Goal: Information Seeking & Learning: Learn about a topic

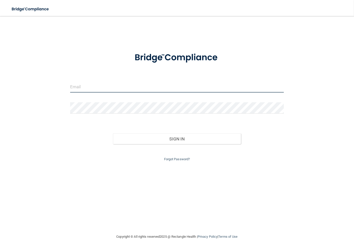
click at [103, 84] on input "email" at bounding box center [176, 86] width 213 height 11
type input "[EMAIL_ADDRESS][DOMAIN_NAME]"
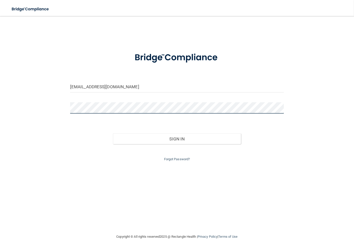
click at [113, 133] on button "Sign In" at bounding box center [177, 138] width 128 height 11
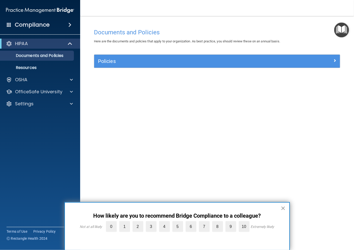
click at [283, 209] on button "×" at bounding box center [283, 208] width 5 height 8
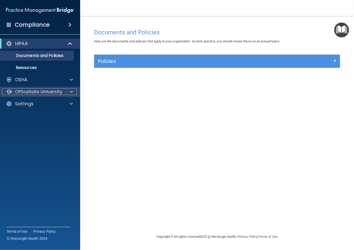
click at [28, 89] on p "OfficeSafe University" at bounding box center [38, 92] width 47 height 6
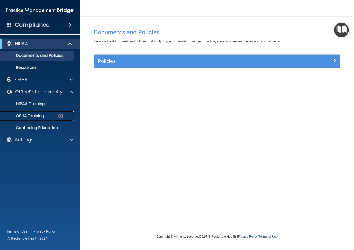
click at [38, 113] on p "OSHA Training" at bounding box center [23, 115] width 41 height 5
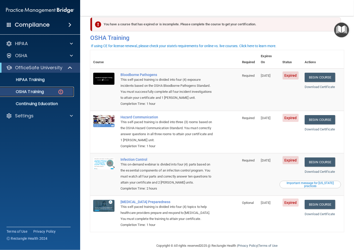
scroll to position [10, 0]
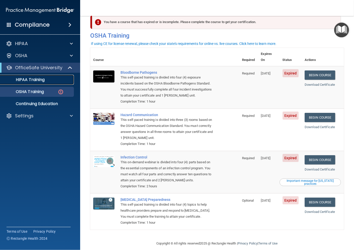
click at [33, 77] on p "HIPAA Training" at bounding box center [23, 79] width 41 height 5
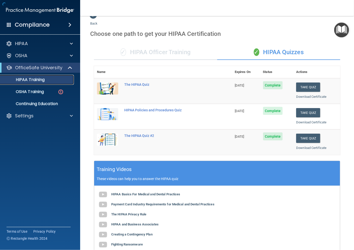
scroll to position [127, 0]
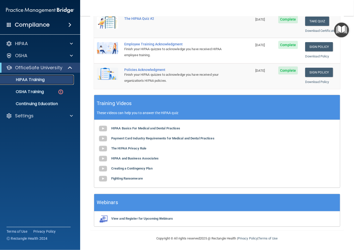
click at [49, 80] on div "HIPAA Training" at bounding box center [37, 79] width 68 height 5
click at [39, 91] on p "OSHA Training" at bounding box center [23, 91] width 41 height 5
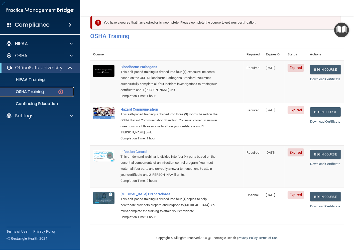
scroll to position [10, 0]
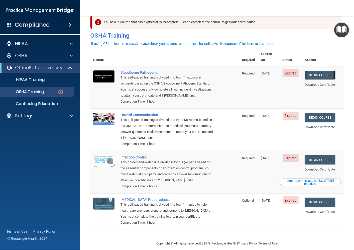
click at [312, 70] on link "Begin Course" at bounding box center [319, 74] width 31 height 9
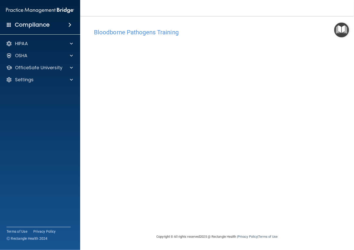
click at [194, 215] on div "Bloodborne Pathogens Training This course doesn’t expire until [DATE]. Are you …" at bounding box center [217, 129] width 254 height 207
click at [35, 68] on p "OfficeSafe University" at bounding box center [38, 68] width 47 height 6
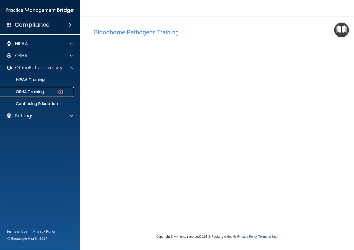
click at [32, 91] on p "OSHA Training" at bounding box center [23, 91] width 41 height 5
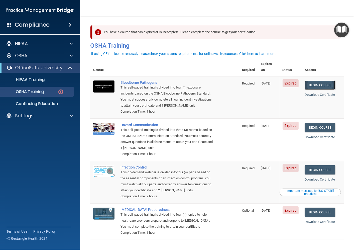
click at [323, 80] on link "Begin Course" at bounding box center [319, 84] width 31 height 9
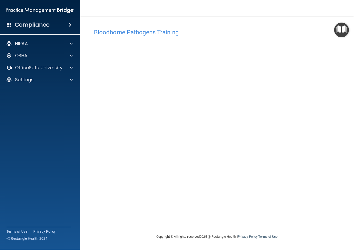
click at [228, 206] on div "Bloodborne Pathogens Training This course doesn’t expire until [DATE]. Are you …" at bounding box center [217, 129] width 254 height 207
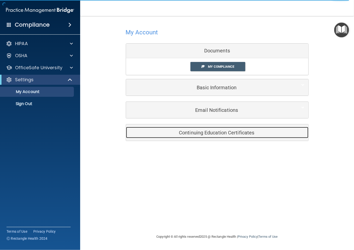
click at [232, 131] on h5 "Continuing Education Certificates" at bounding box center [209, 133] width 159 height 6
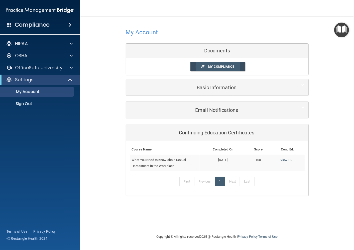
click at [241, 64] on link "My Compliance" at bounding box center [217, 66] width 55 height 9
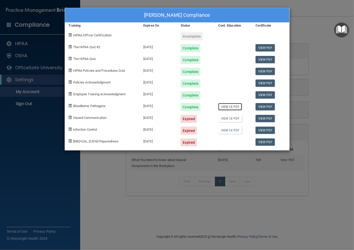
click at [236, 106] on link "View CE PDF" at bounding box center [230, 106] width 24 height 7
click at [267, 105] on link "View PDF" at bounding box center [264, 106] width 19 height 7
